Goal: Transaction & Acquisition: Download file/media

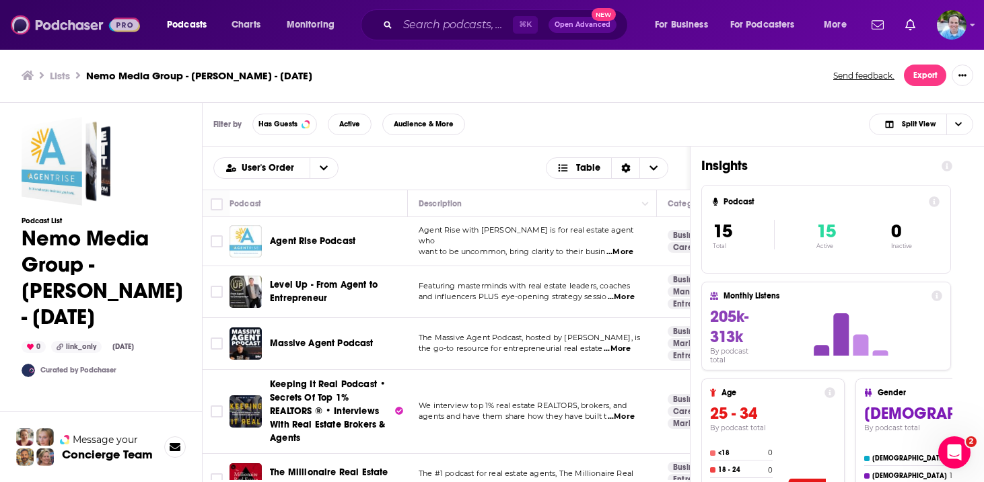
click at [90, 26] on img at bounding box center [75, 25] width 129 height 26
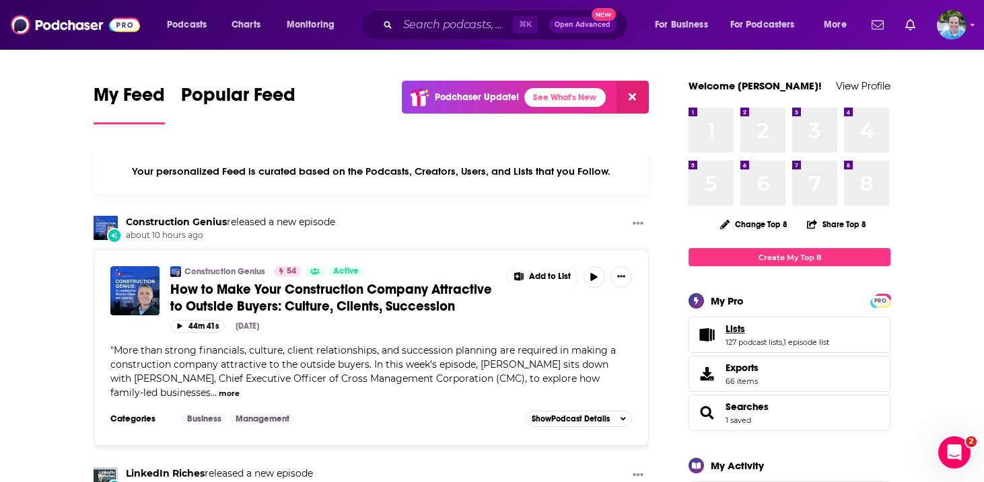
click at [726, 327] on span "Lists" at bounding box center [735, 329] width 20 height 12
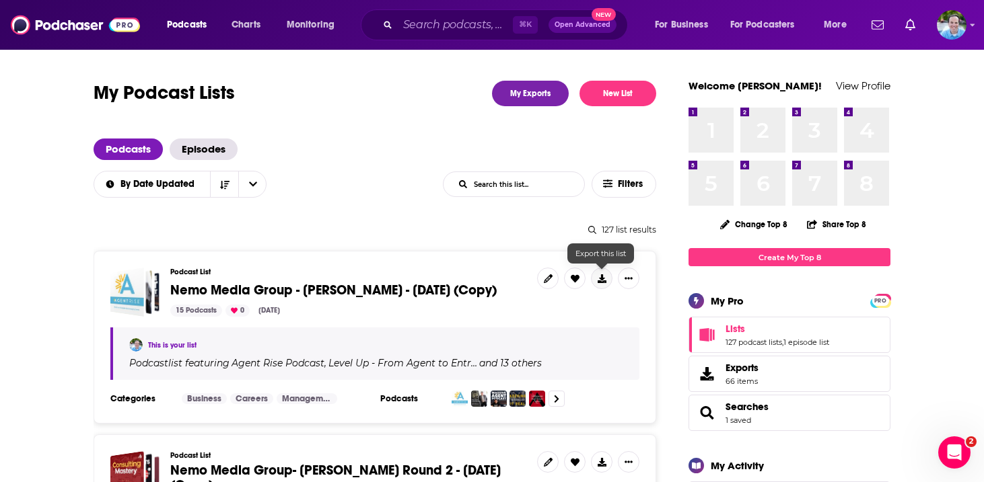
click at [602, 281] on icon at bounding box center [602, 279] width 9 height 9
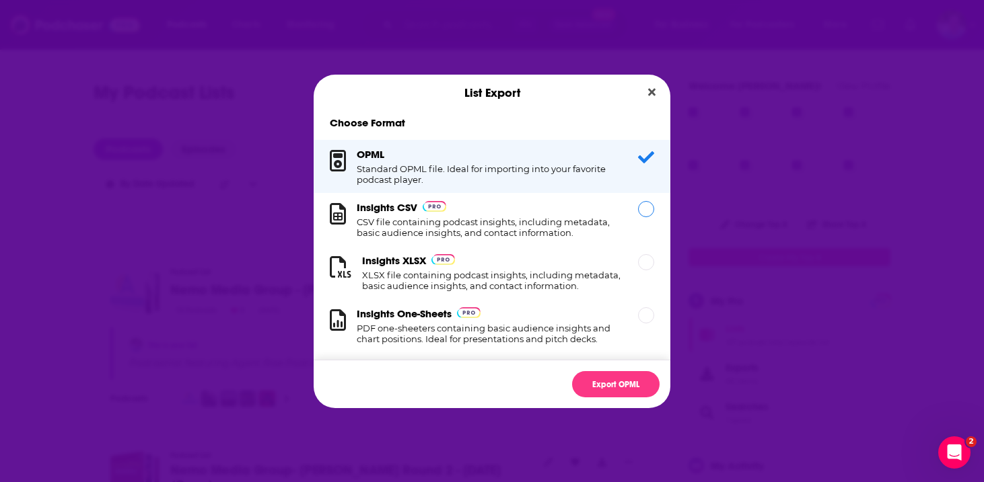
click at [647, 213] on div "Dialog" at bounding box center [646, 209] width 16 height 16
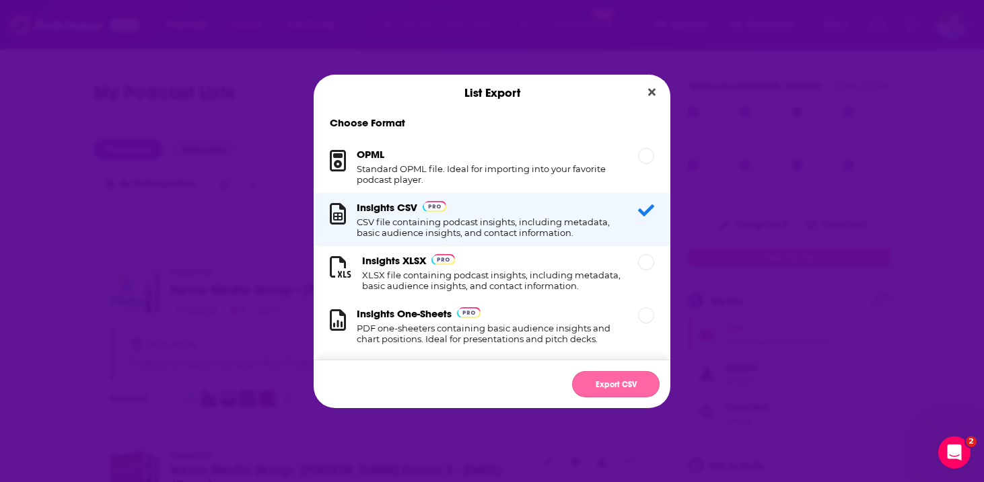
click at [608, 385] on button "Export CSV" at bounding box center [615, 384] width 87 height 26
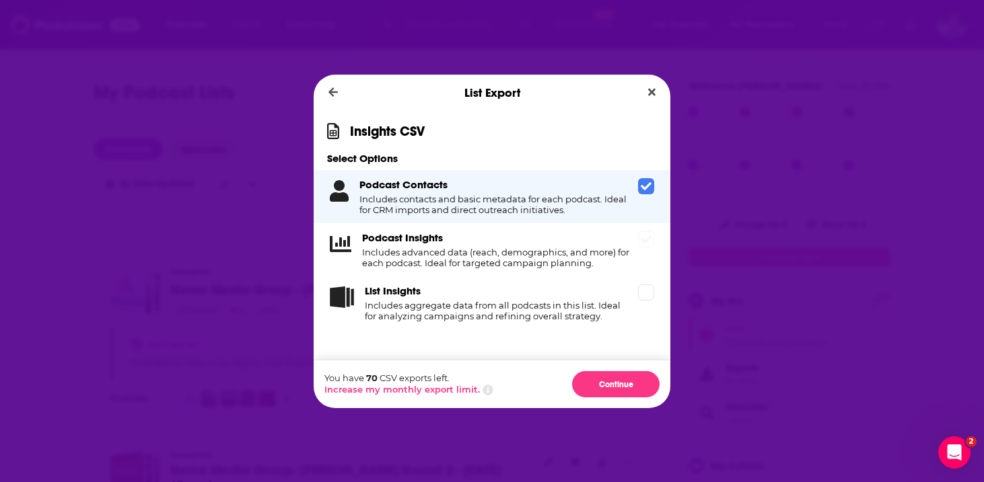
click at [648, 248] on div "Podcast Insights Includes advanced data (reach, demographics, and more) for eac…" at bounding box center [492, 249] width 357 height 53
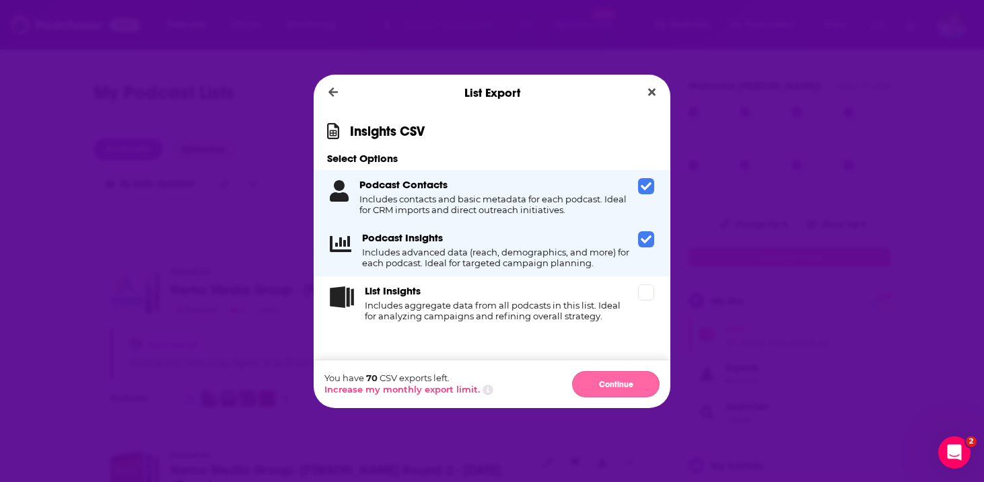
click at [604, 386] on button "Continue" at bounding box center [615, 384] width 87 height 26
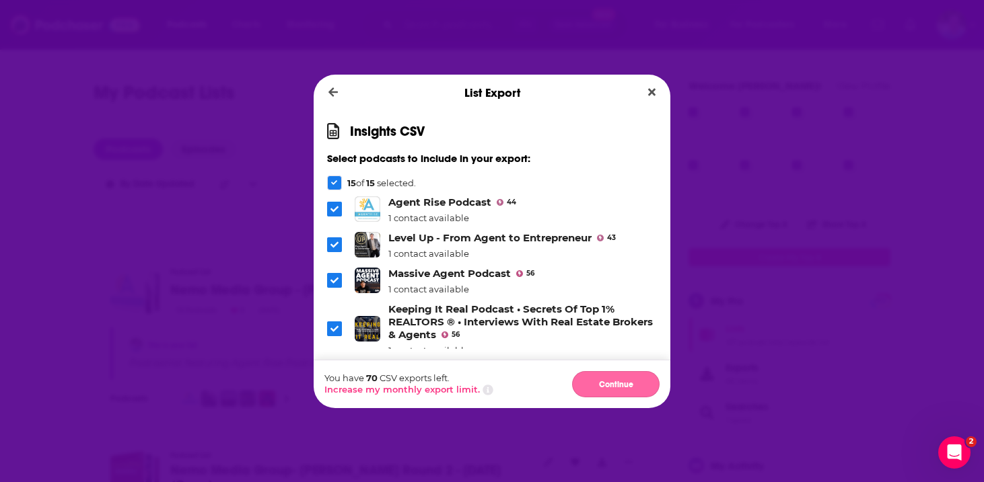
click at [630, 380] on button "Continue" at bounding box center [615, 384] width 87 height 26
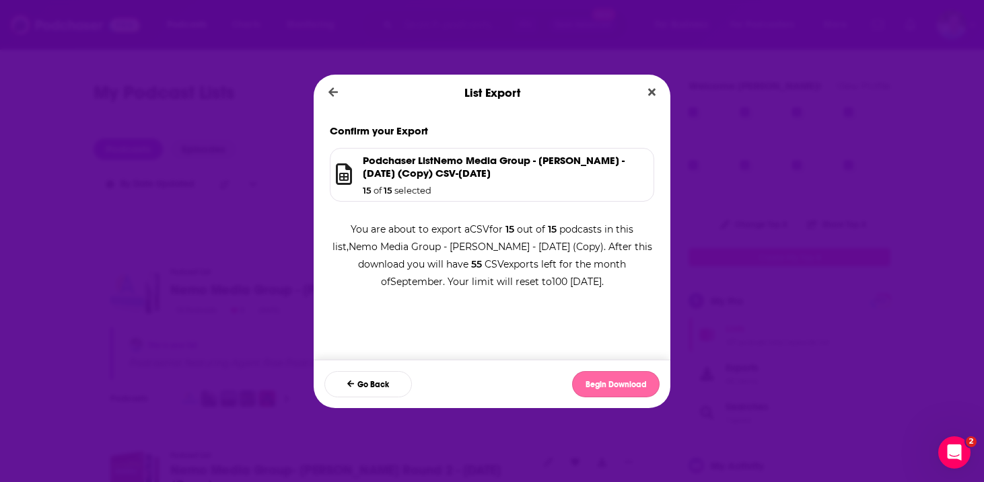
click at [609, 379] on button "Begin Download" at bounding box center [615, 384] width 87 height 26
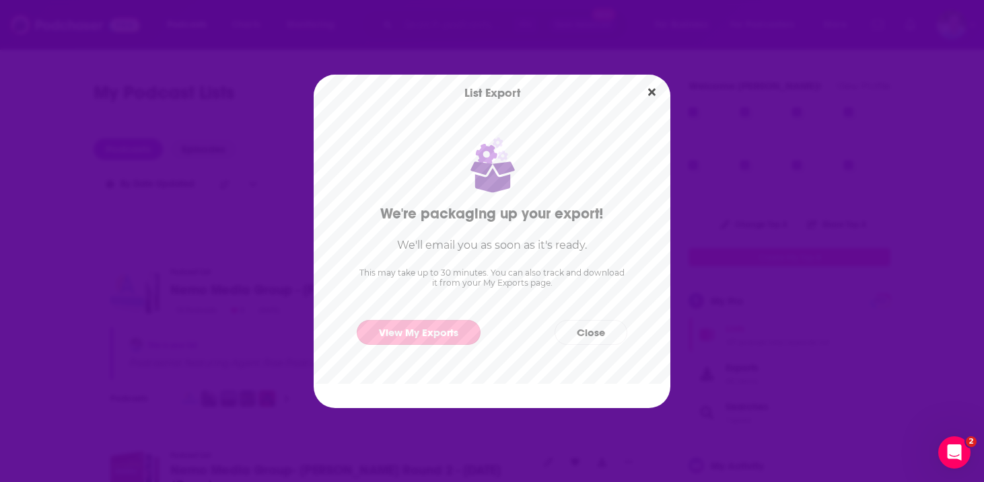
click at [411, 330] on link "View My Exports" at bounding box center [419, 332] width 124 height 25
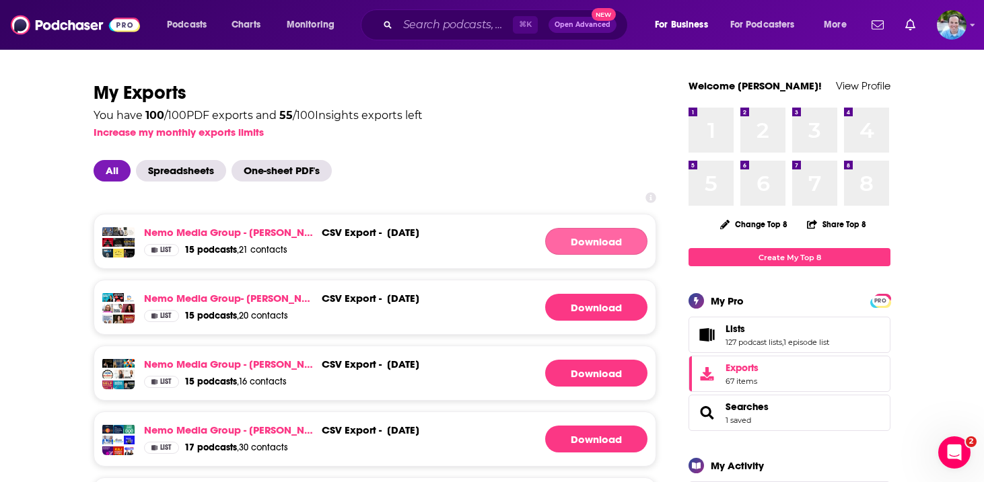
click at [600, 240] on link "Download" at bounding box center [596, 241] width 102 height 27
